Goal: Information Seeking & Learning: Learn about a topic

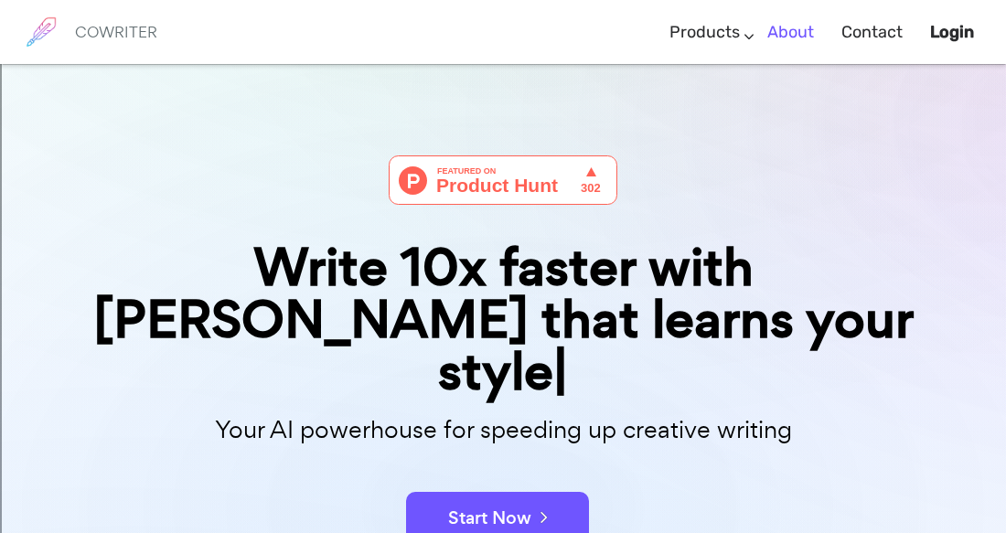
click at [795, 34] on link "About" at bounding box center [790, 32] width 47 height 54
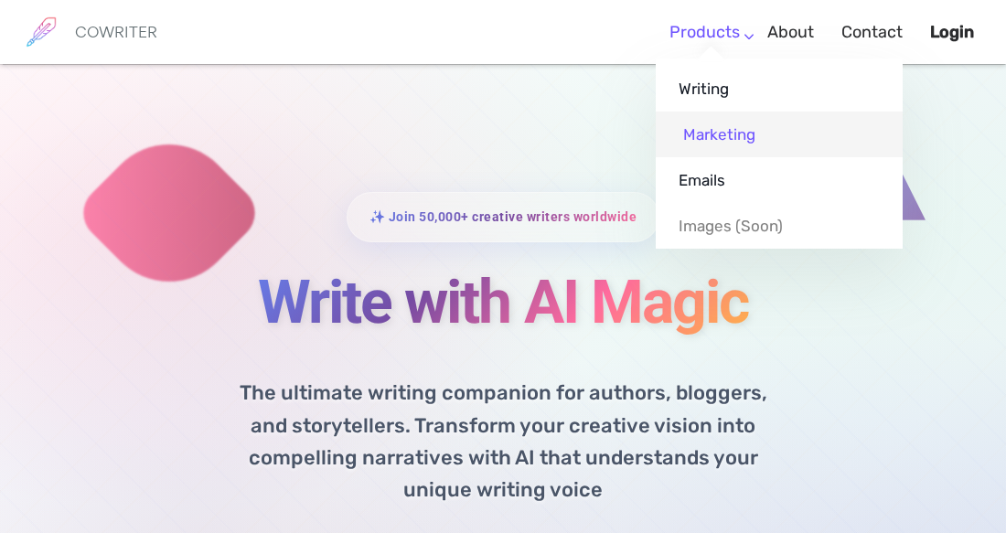
click at [752, 123] on link "Marketing" at bounding box center [779, 135] width 247 height 46
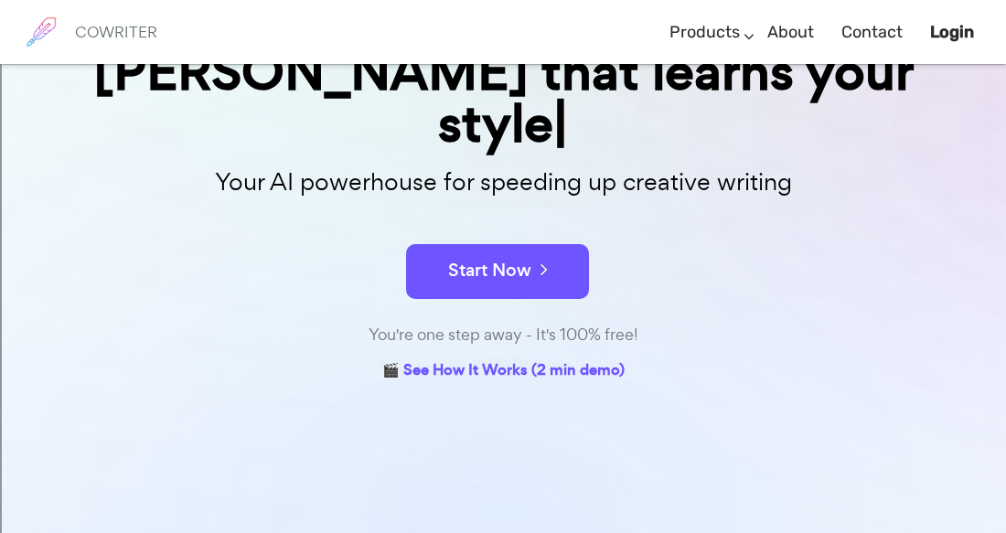
scroll to position [300, 0]
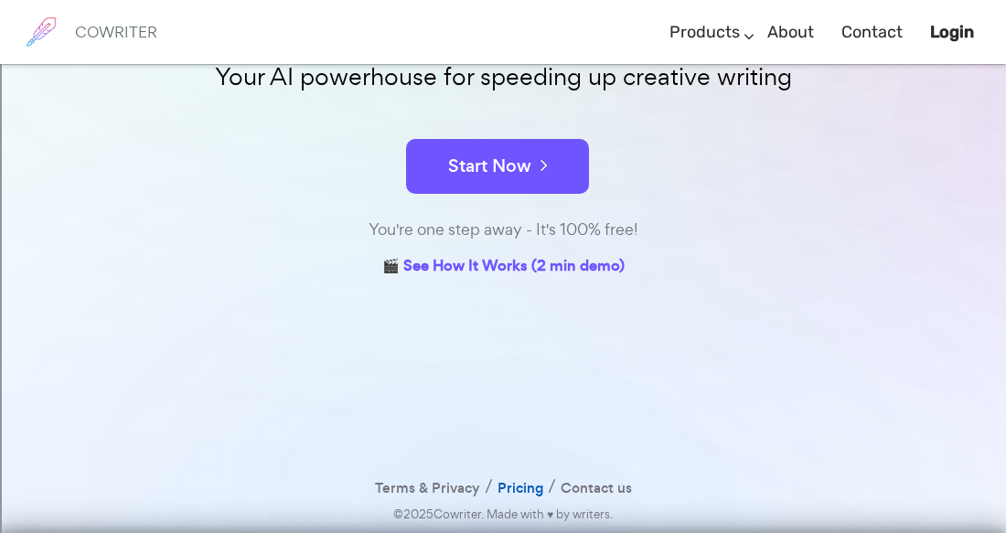
click at [529, 488] on link "Pricing" at bounding box center [521, 489] width 46 height 27
